Goal: Information Seeking & Learning: Learn about a topic

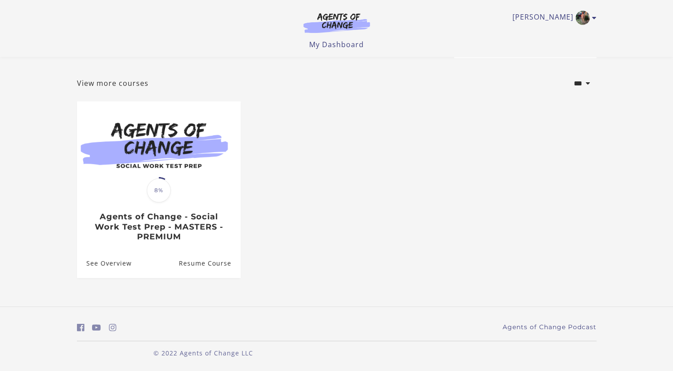
scroll to position [36, 0]
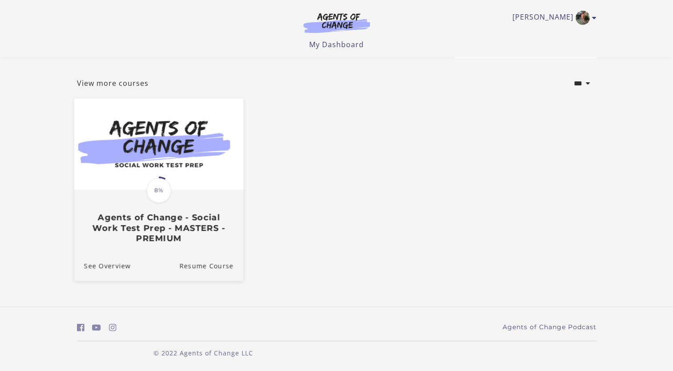
click at [155, 161] on img at bounding box center [158, 144] width 169 height 91
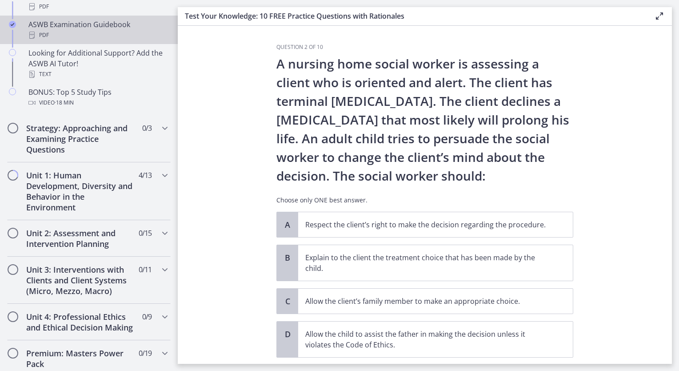
scroll to position [445, 0]
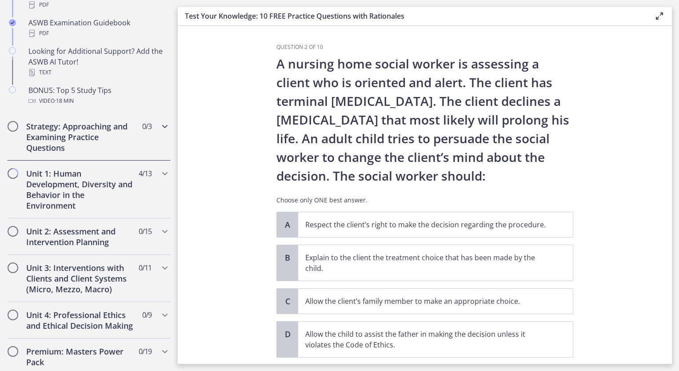
click at [160, 127] on icon "Chapters" at bounding box center [165, 126] width 11 height 11
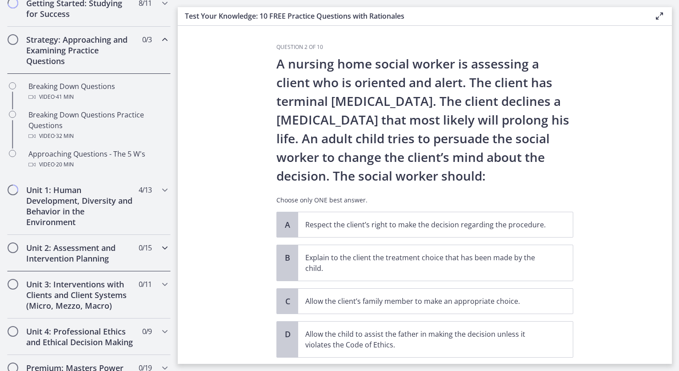
scroll to position [133, 0]
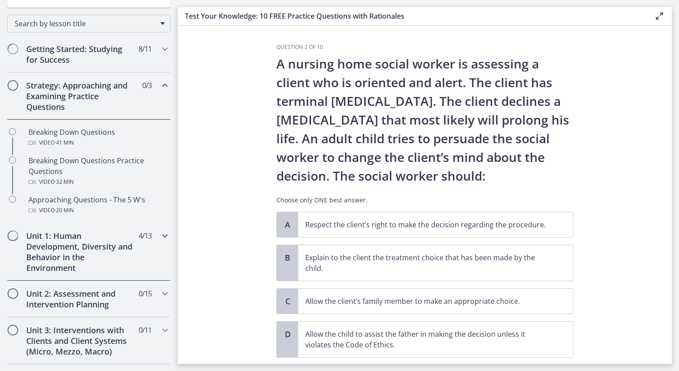
click at [30, 237] on h2 "Unit 1: Human Development, Diversity and Behavior in the Environment" at bounding box center [80, 251] width 108 height 43
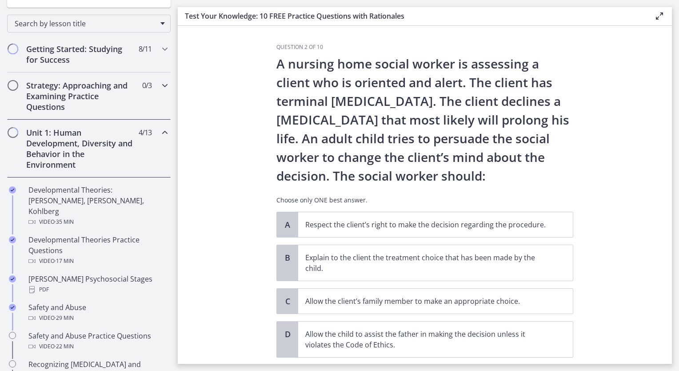
click at [53, 82] on h2 "Strategy: Approaching and Examining Practice Questions" at bounding box center [80, 96] width 108 height 32
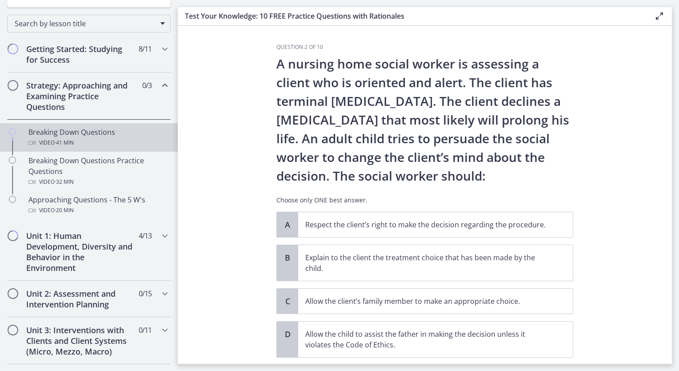
click at [72, 132] on div "Breaking Down Questions Video · 41 min" at bounding box center [97, 137] width 139 height 21
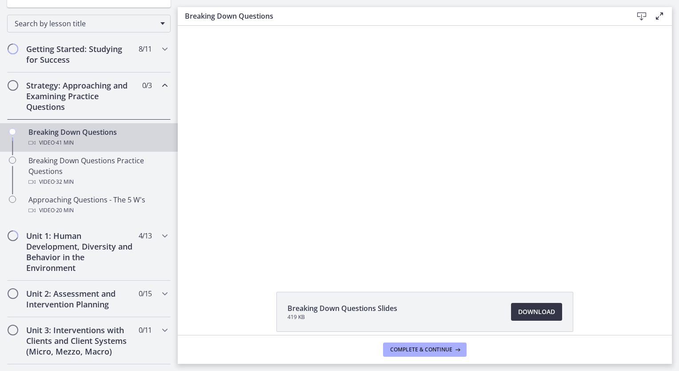
click at [528, 312] on span "Download Opens in a new window" at bounding box center [536, 311] width 37 height 11
